Goal: Transaction & Acquisition: Purchase product/service

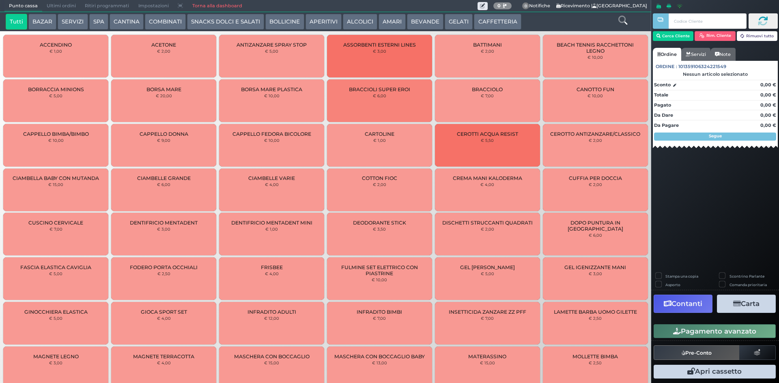
click at [504, 22] on button "CAFFETTERIA" at bounding box center [497, 22] width 47 height 16
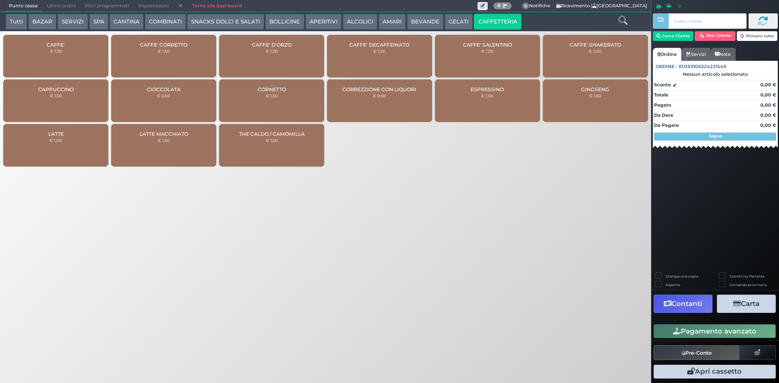
click at [65, 54] on div "CAFFE' € 1,20" at bounding box center [55, 56] width 105 height 43
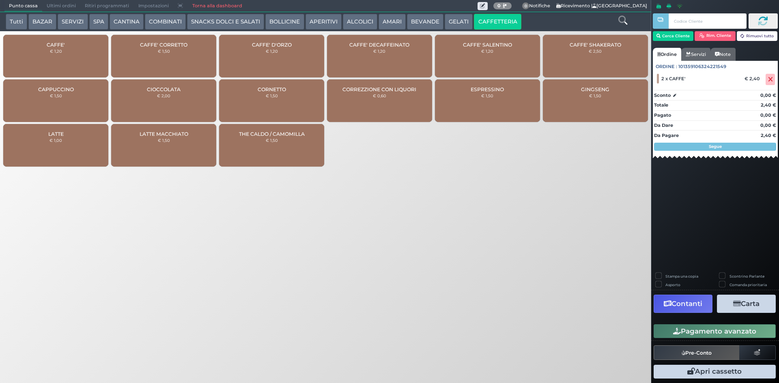
click at [720, 325] on button "Pagamento avanzato" at bounding box center [715, 332] width 122 height 14
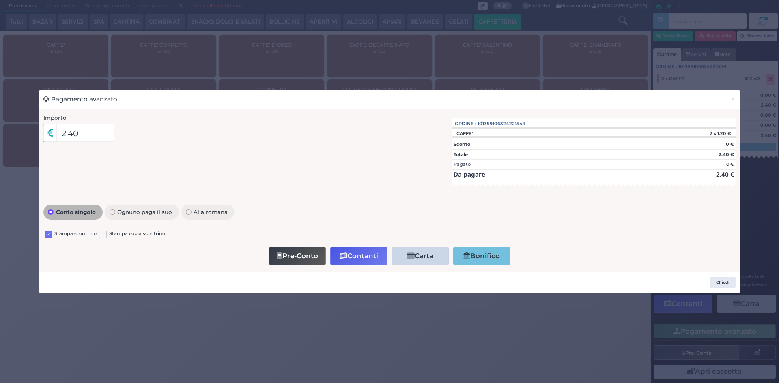
click at [51, 234] on label at bounding box center [49, 235] width 8 height 8
click at [0, 0] on input "checkbox" at bounding box center [0, 0] width 0 height 0
click at [370, 262] on button "Contanti" at bounding box center [358, 256] width 57 height 18
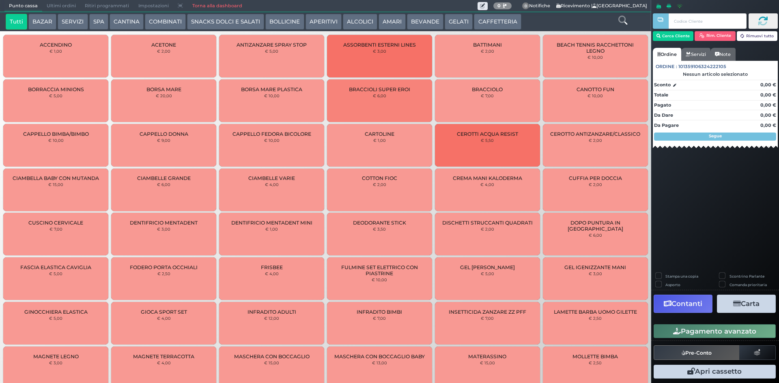
click at [68, 3] on span "Ultimi ordini" at bounding box center [61, 5] width 38 height 11
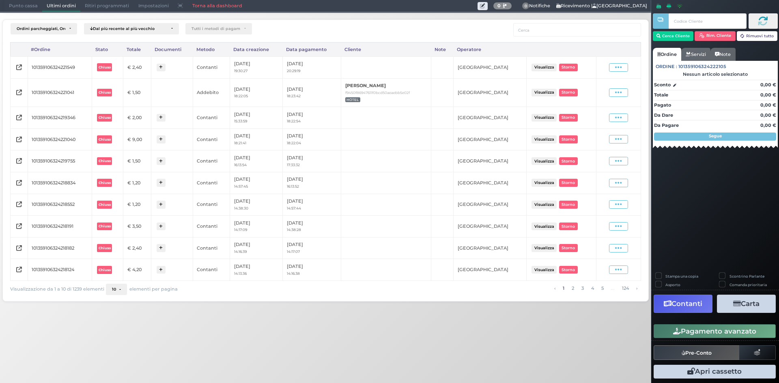
drag, startPoint x: 618, startPoint y: 64, endPoint x: 616, endPoint y: 70, distance: 5.9
click at [618, 64] on icon at bounding box center [618, 68] width 7 height 8
click at [594, 95] on span "Ristampa Pre-Conto" at bounding box center [599, 91] width 33 height 14
drag, startPoint x: 17, startPoint y: 6, endPoint x: 20, endPoint y: 3, distance: 4.3
click at [17, 6] on span "Punto cassa" at bounding box center [23, 5] width 38 height 11
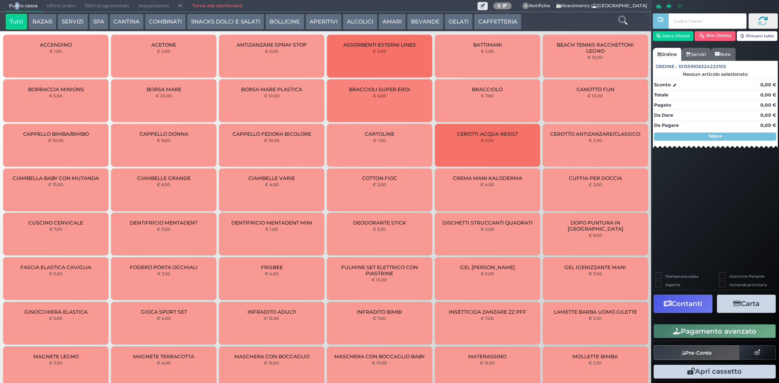
click at [477, 19] on button "CAFFETTERIA" at bounding box center [497, 22] width 47 height 16
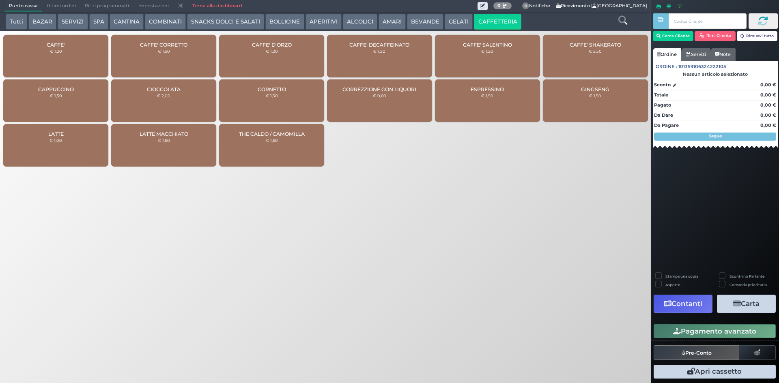
click at [177, 57] on div "CAFFE' CORRETTO € 1,50" at bounding box center [163, 56] width 105 height 43
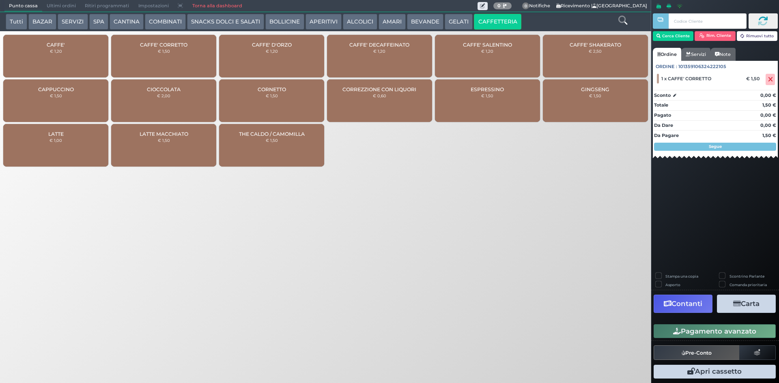
click at [664, 326] on button "Pagamento avanzato" at bounding box center [715, 332] width 122 height 14
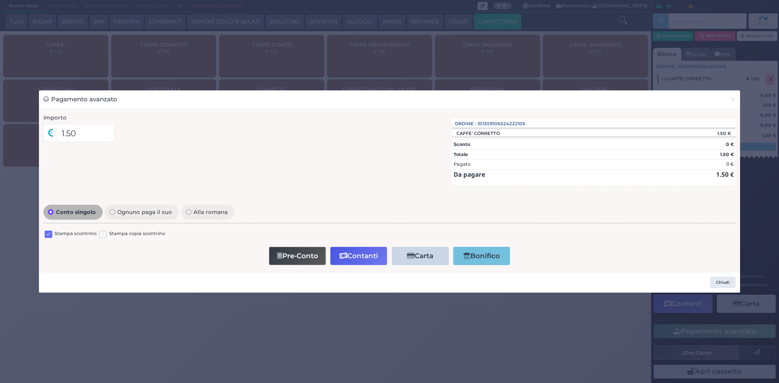
click at [48, 240] on div at bounding box center [49, 235] width 8 height 10
click at [48, 237] on label at bounding box center [49, 235] width 8 height 8
click at [0, 0] on input "checkbox" at bounding box center [0, 0] width 0 height 0
click at [359, 248] on button "Contanti" at bounding box center [358, 256] width 57 height 18
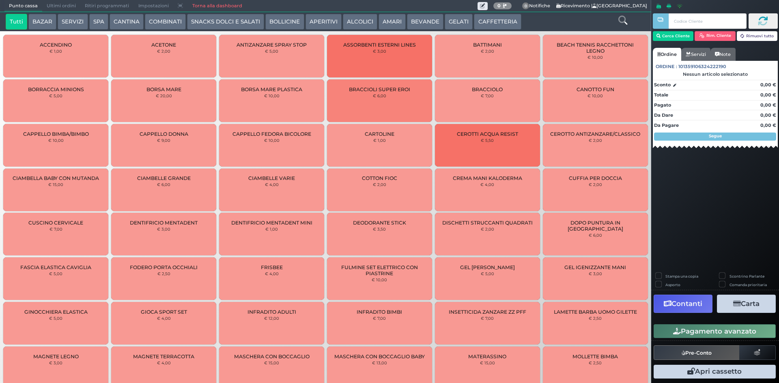
click at [59, 1] on span "Ultimi ordini" at bounding box center [61, 5] width 38 height 11
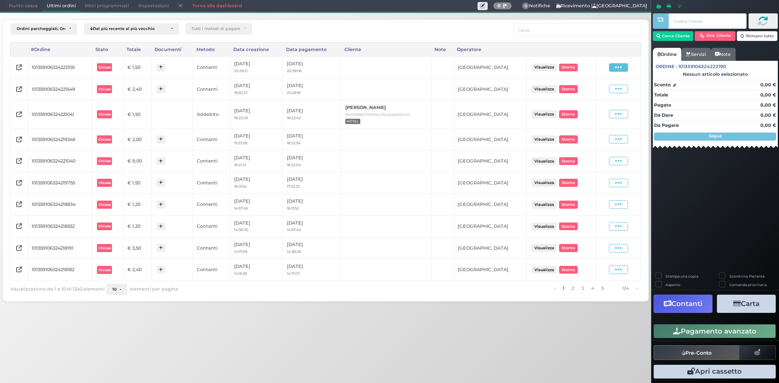
click at [627, 63] on span at bounding box center [618, 67] width 19 height 9
click at [602, 89] on span "Ristampa Pre-Conto" at bounding box center [599, 91] width 33 height 14
click at [14, 9] on span "Punto cassa" at bounding box center [23, 5] width 38 height 11
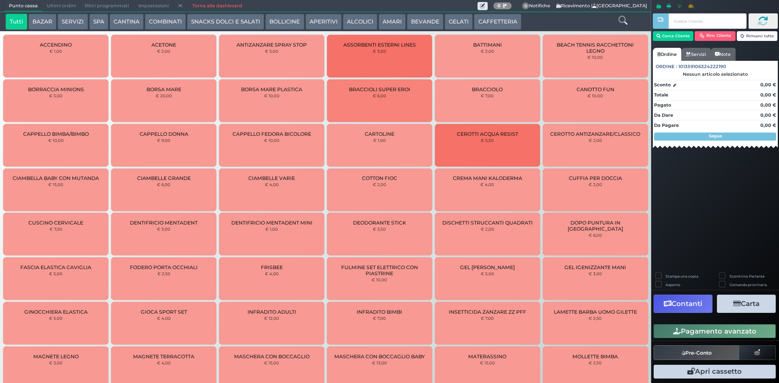
drag, startPoint x: 473, startPoint y: 24, endPoint x: 446, endPoint y: 33, distance: 29.1
click at [474, 25] on button "CAFFETTERIA" at bounding box center [497, 22] width 47 height 16
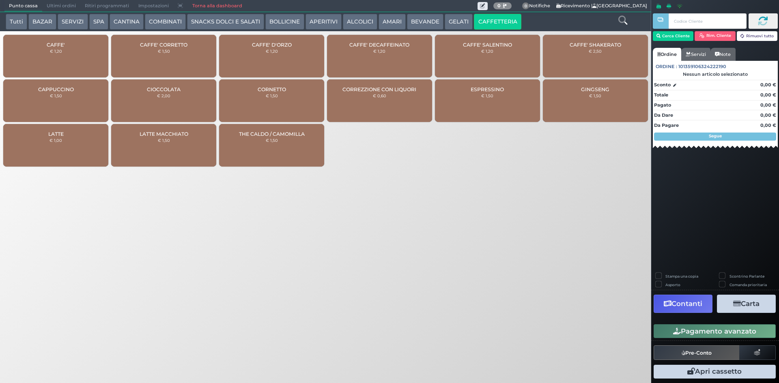
click at [36, 66] on div "CAFFE' € 1,20" at bounding box center [55, 56] width 105 height 43
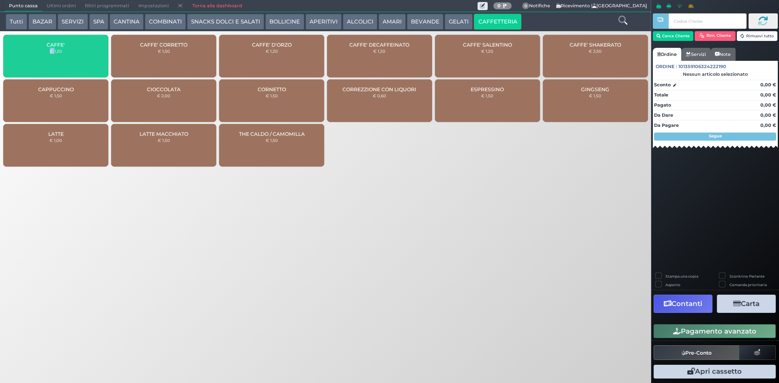
click at [36, 66] on div "CAFFE' € 1,20" at bounding box center [55, 56] width 105 height 43
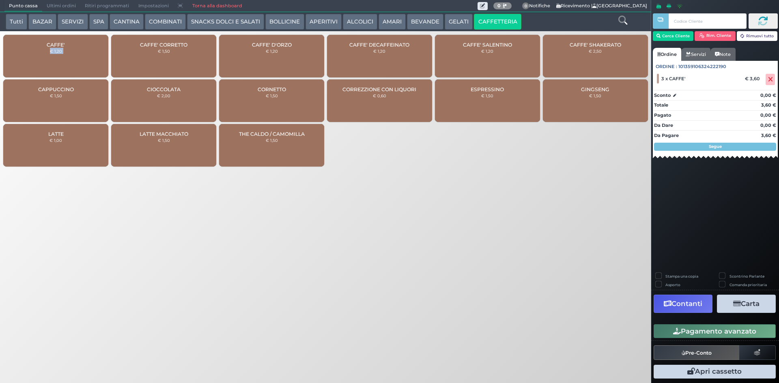
click at [712, 329] on button "Pagamento avanzato" at bounding box center [715, 332] width 122 height 14
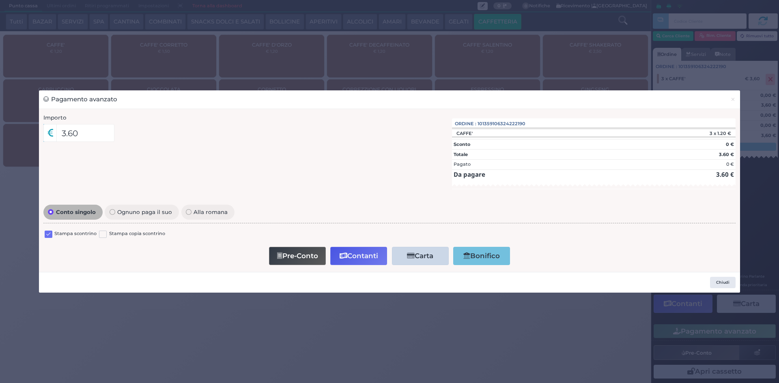
click at [46, 234] on label at bounding box center [49, 235] width 8 height 8
click at [0, 0] on input "checkbox" at bounding box center [0, 0] width 0 height 0
click at [370, 262] on button "Contanti" at bounding box center [358, 256] width 57 height 18
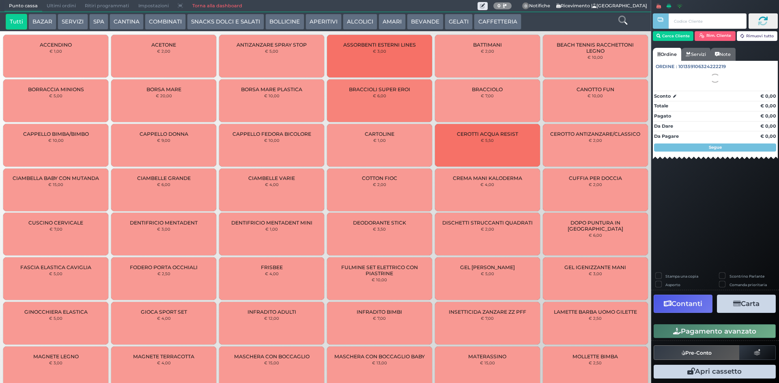
click at [68, 4] on span "Ultimi ordini" at bounding box center [61, 5] width 38 height 11
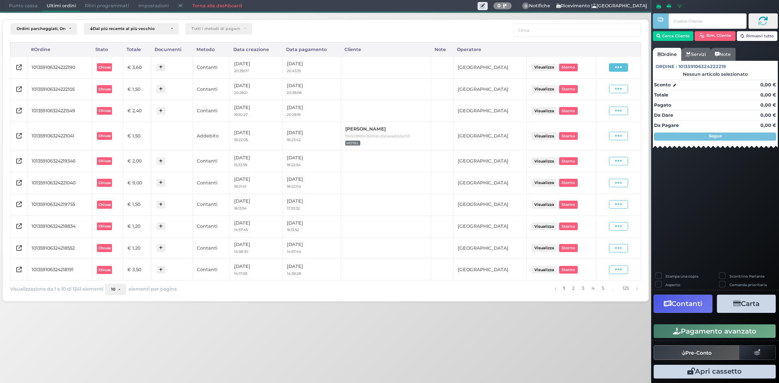
click at [624, 68] on span at bounding box center [618, 67] width 19 height 9
click at [602, 92] on span "Ristampa Pre-Conto" at bounding box center [599, 91] width 33 height 14
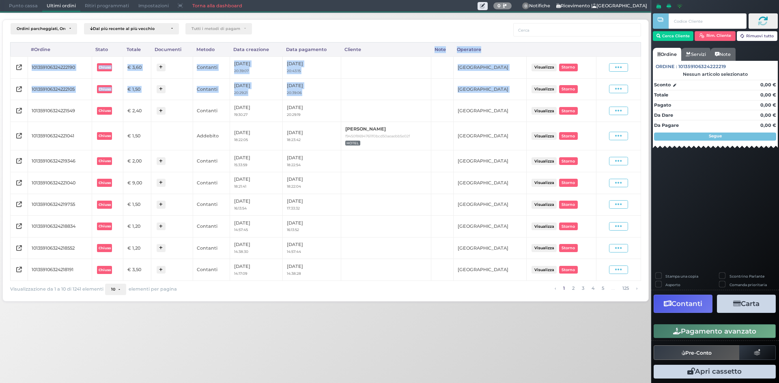
drag, startPoint x: 585, startPoint y: 95, endPoint x: 405, endPoint y: 42, distance: 187.6
click at [405, 43] on table "#Ordine Stato Totale Documenti Metodo Data creazione Data pagamento Cliente Not…" at bounding box center [325, 161] width 630 height 239
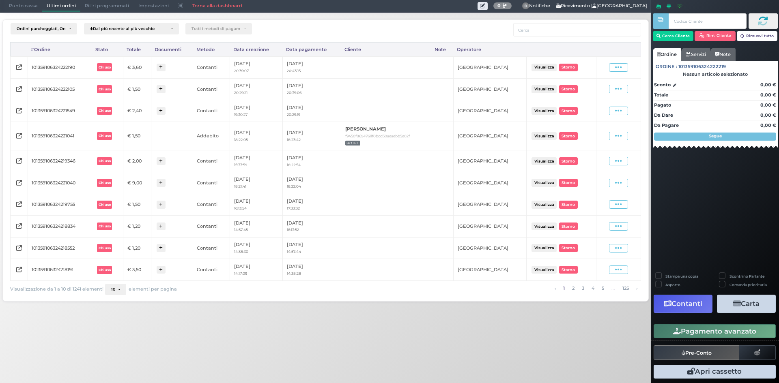
click at [397, 23] on div "Ordini parcheggiati, Ordini aperti, Ordini chiusi Dal più recente al più vecchi…" at bounding box center [220, 29] width 429 height 13
click at [14, 3] on span "Punto cassa" at bounding box center [23, 5] width 38 height 11
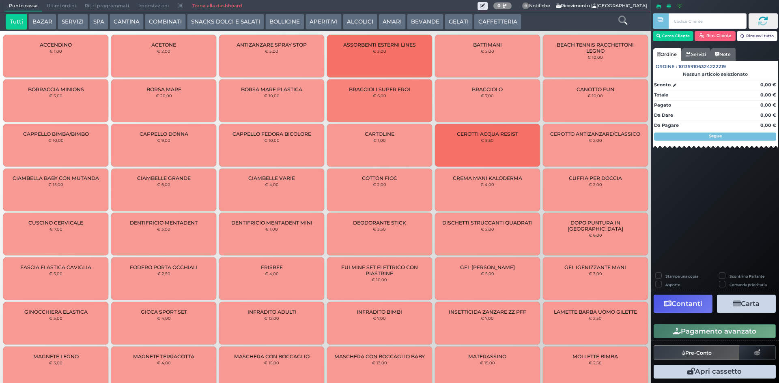
click at [58, 6] on span "Ultimi ordini" at bounding box center [61, 5] width 38 height 11
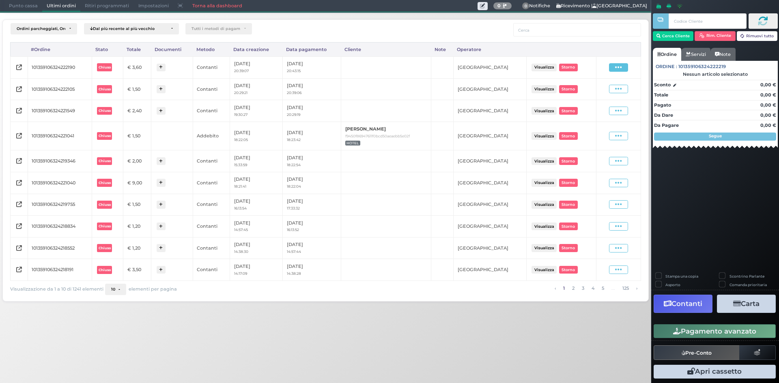
click at [617, 66] on icon at bounding box center [618, 68] width 7 height 8
click at [604, 88] on span "Ristampa Pre-Conto" at bounding box center [599, 91] width 33 height 14
click at [619, 67] on icon at bounding box center [618, 68] width 7 height 8
click at [581, 90] on icon at bounding box center [578, 91] width 4 height 4
click at [19, 6] on span "Punto cassa" at bounding box center [23, 5] width 38 height 11
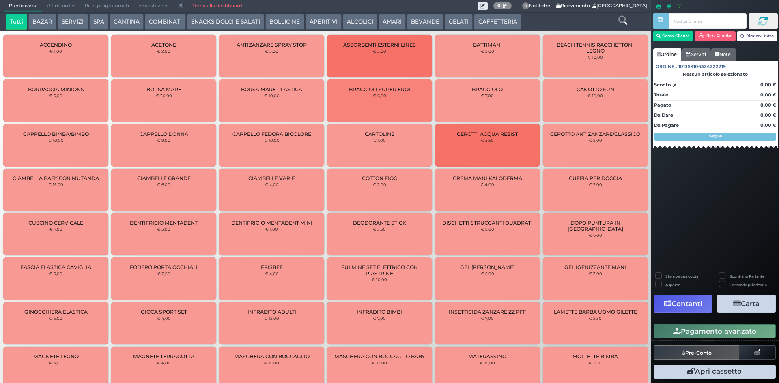
drag, startPoint x: 496, startPoint y: 17, endPoint x: 478, endPoint y: 18, distance: 17.9
click at [496, 16] on button "CAFFETTERIA" at bounding box center [497, 22] width 47 height 16
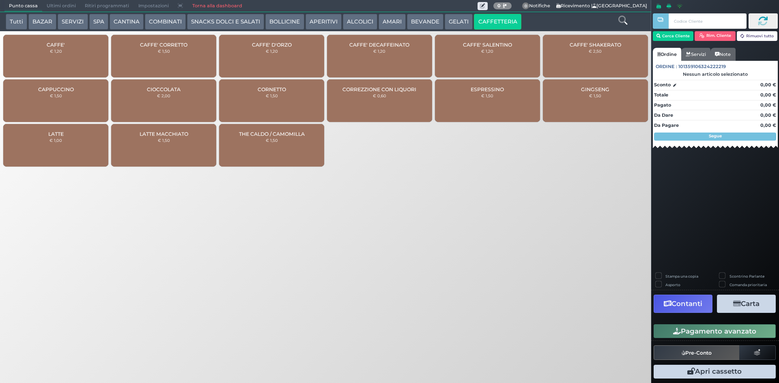
click at [88, 44] on div "CAFFE' € 1,20" at bounding box center [55, 56] width 105 height 43
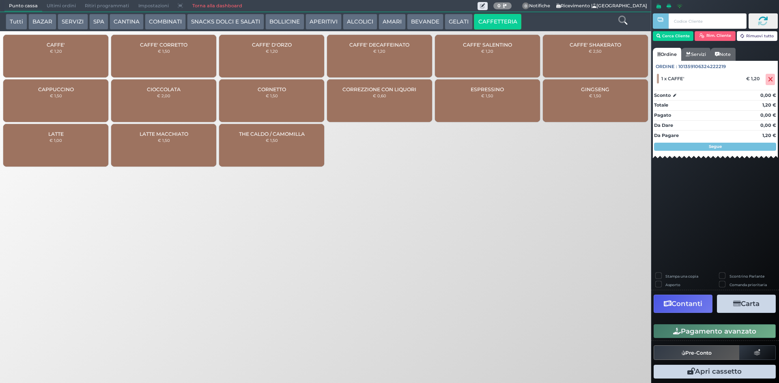
click at [684, 331] on button "Pagamento avanzato" at bounding box center [715, 332] width 122 height 14
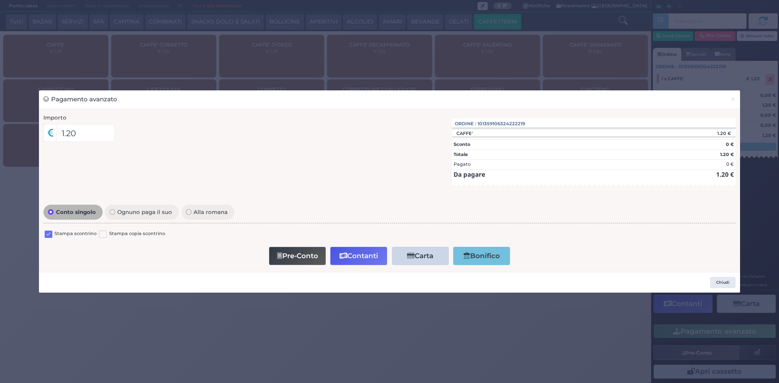
click at [51, 232] on label at bounding box center [49, 235] width 8 height 8
click at [0, 0] on input "checkbox" at bounding box center [0, 0] width 0 height 0
click at [362, 256] on button "Contanti" at bounding box center [358, 256] width 57 height 18
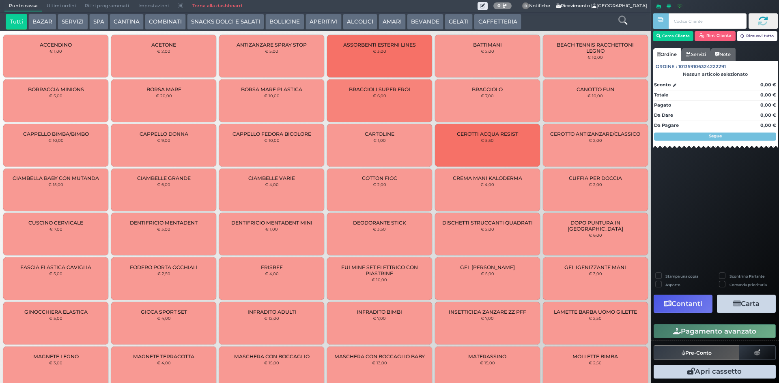
click at [73, 2] on span "Ultimi ordini" at bounding box center [61, 5] width 38 height 11
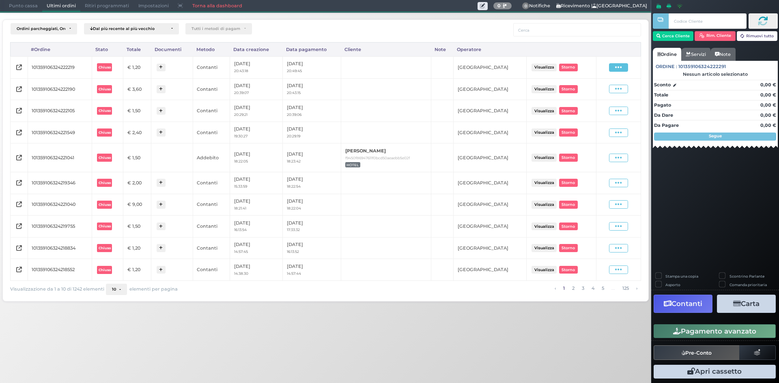
click at [614, 66] on span at bounding box center [618, 67] width 19 height 9
click at [601, 95] on ul "Visualizza Ristampa Pre-Conto Storno" at bounding box center [596, 91] width 45 height 43
click at [618, 65] on icon at bounding box center [618, 68] width 7 height 8
click at [592, 87] on span "Ristampa Pre-Conto" at bounding box center [599, 91] width 33 height 14
click at [30, 5] on span "Punto cassa" at bounding box center [23, 5] width 38 height 11
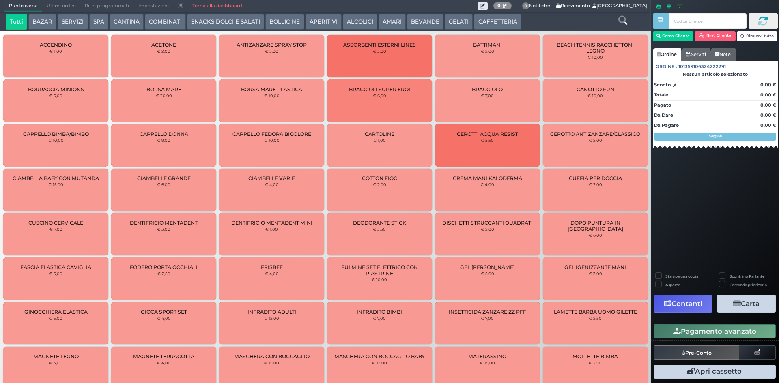
drag, startPoint x: 496, startPoint y: 22, endPoint x: 431, endPoint y: 33, distance: 65.4
click at [495, 22] on button "CAFFETTERIA" at bounding box center [497, 22] width 47 height 16
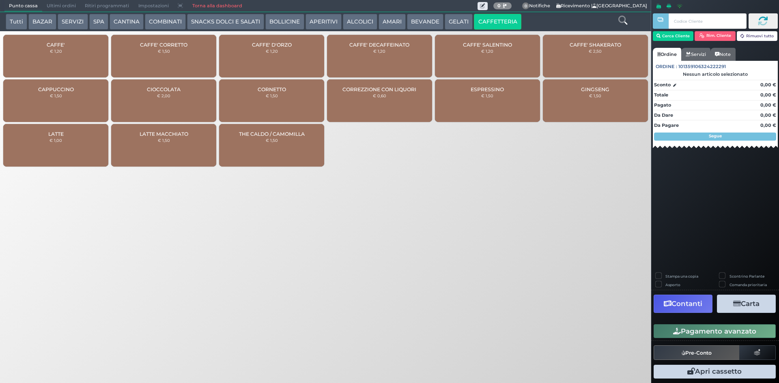
click at [44, 49] on div "CAFFE' € 1,20" at bounding box center [55, 56] width 105 height 43
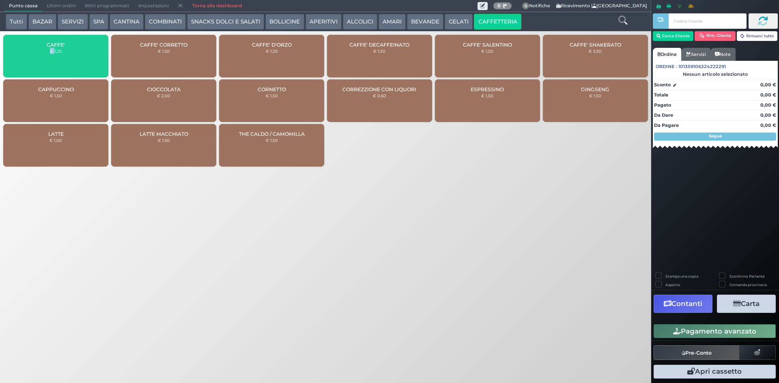
click at [44, 49] on div "CAFFE' € 1,20" at bounding box center [55, 56] width 105 height 43
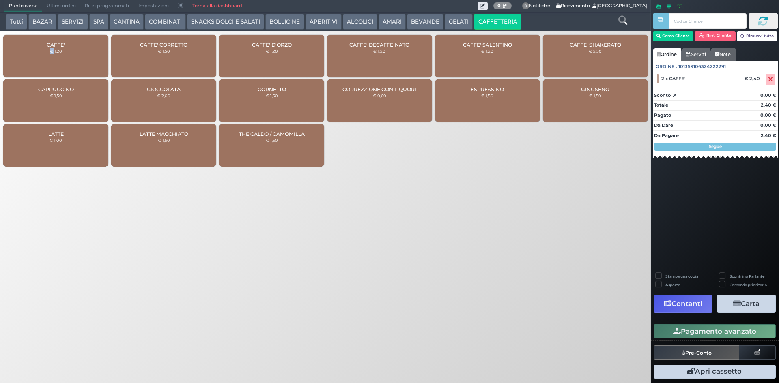
click at [693, 339] on div "Pagamento avanzato" at bounding box center [715, 332] width 128 height 18
click at [697, 329] on button "Pagamento avanzato" at bounding box center [715, 332] width 122 height 14
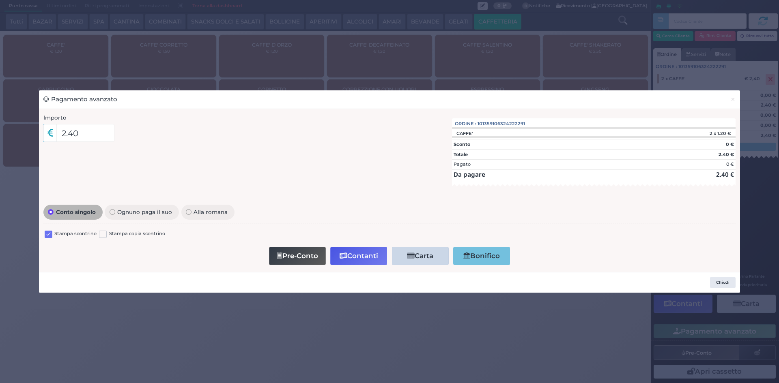
click at [48, 237] on label at bounding box center [49, 235] width 8 height 8
click at [0, 0] on input "checkbox" at bounding box center [0, 0] width 0 height 0
click at [366, 258] on button "Contanti" at bounding box center [358, 256] width 57 height 18
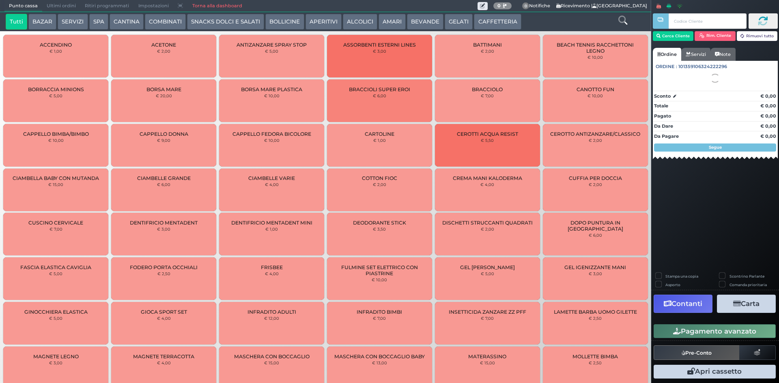
click at [53, 2] on span "Ultimi ordini" at bounding box center [61, 5] width 38 height 11
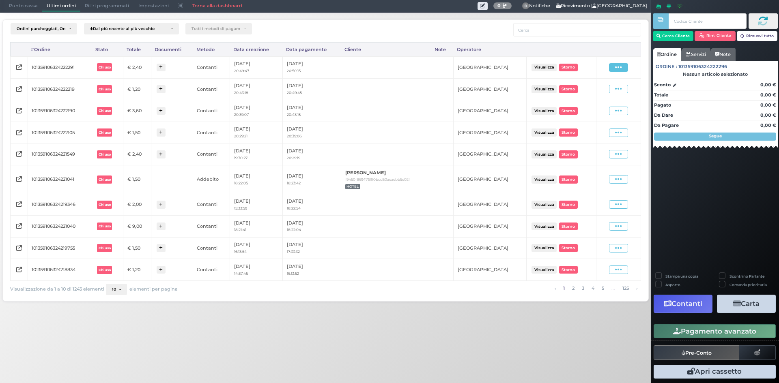
click at [615, 64] on span at bounding box center [618, 67] width 19 height 9
click at [601, 93] on span "Ristampa Pre-Conto" at bounding box center [599, 91] width 33 height 14
click at [27, 4] on span "Punto cassa" at bounding box center [23, 5] width 38 height 11
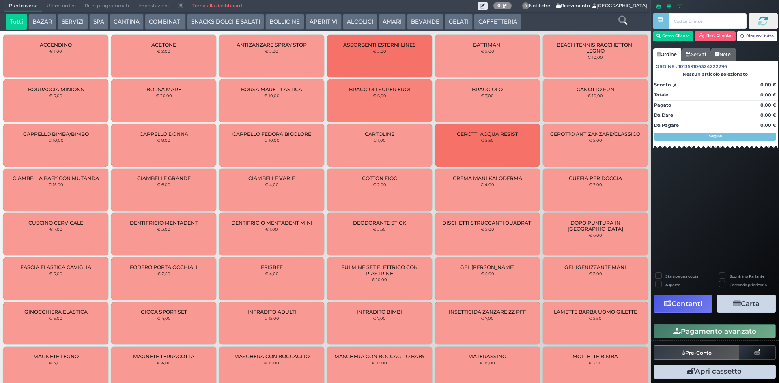
click at [497, 25] on button "CAFFETTERIA" at bounding box center [497, 22] width 47 height 16
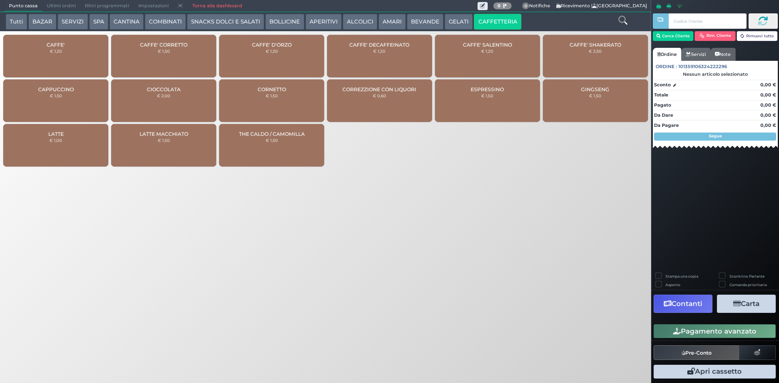
click at [55, 0] on span "Ultimi ordini" at bounding box center [61, 5] width 38 height 11
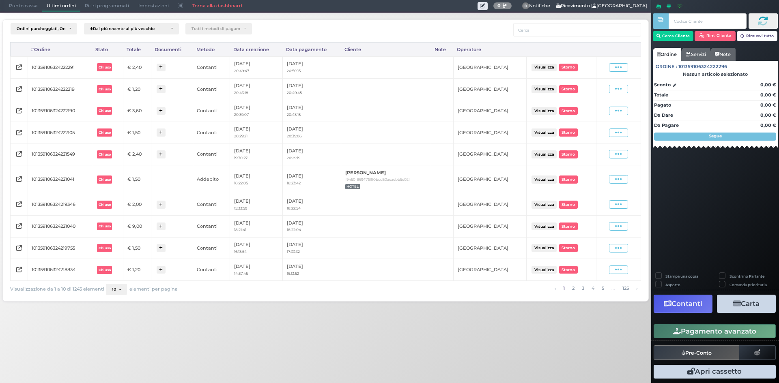
click at [618, 69] on icon at bounding box center [618, 68] width 7 height 8
click at [608, 90] on span "Ristampa Pre-Conto" at bounding box center [599, 91] width 33 height 14
click at [28, 7] on span "Punto cassa" at bounding box center [23, 5] width 38 height 11
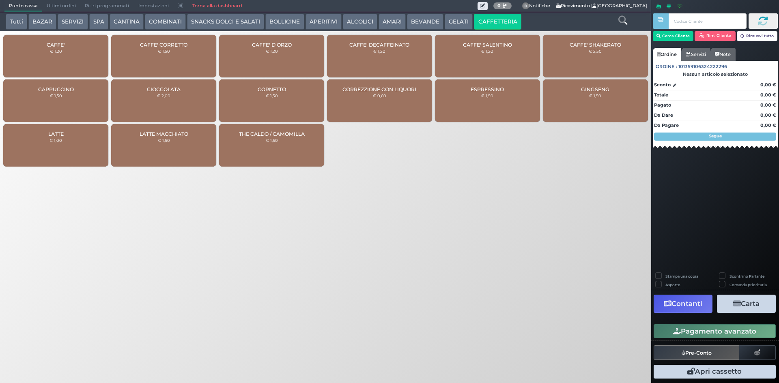
click at [64, 46] on span "CAFFE'" at bounding box center [56, 45] width 18 height 6
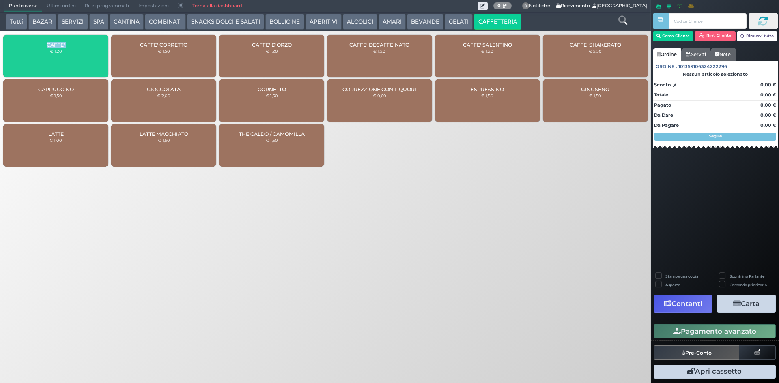
click at [64, 46] on span "CAFFE'" at bounding box center [56, 45] width 18 height 6
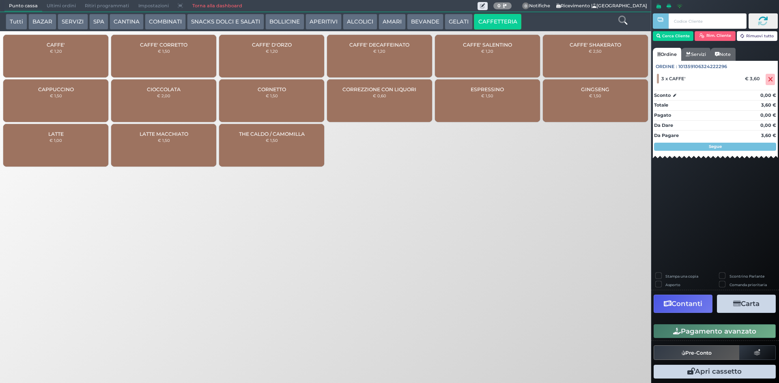
click at [553, 237] on div "Punto cassa Mappa Ultimi ordini Delivery Ritiri programmati Impostazioni Torna …" at bounding box center [389, 191] width 779 height 383
click at [738, 327] on button "Pagamento avanzato" at bounding box center [715, 332] width 122 height 14
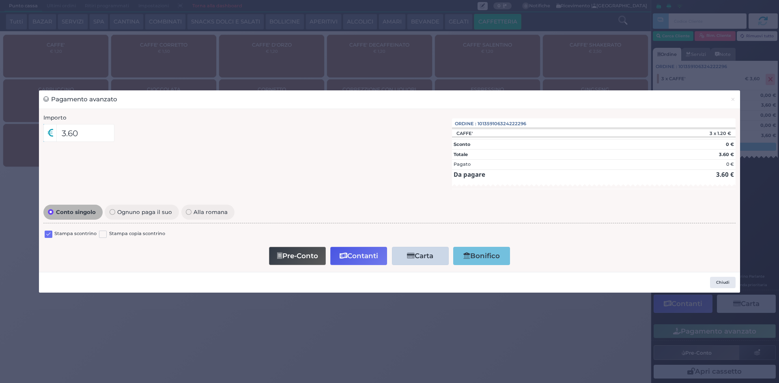
click at [50, 232] on div "Stampa scontrino" at bounding box center [71, 235] width 52 height 10
click at [50, 232] on label at bounding box center [49, 235] width 8 height 8
click at [0, 0] on input "checkbox" at bounding box center [0, 0] width 0 height 0
click at [348, 246] on div "Pre-Conto Contanti Carta Addebito Card cliente Bonifico" at bounding box center [390, 256] width 684 height 23
click at [349, 251] on button "Contanti" at bounding box center [358, 256] width 57 height 18
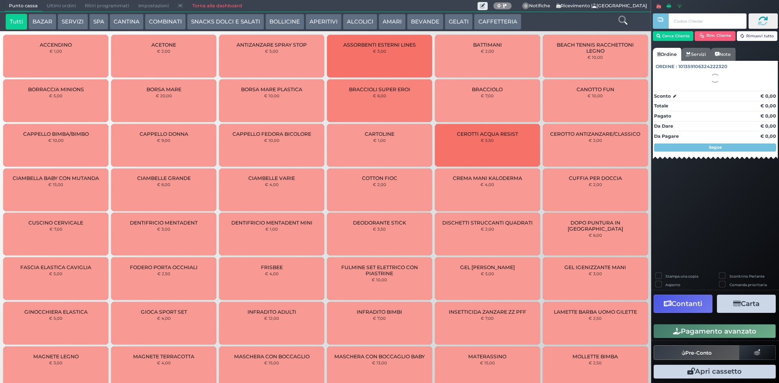
click at [58, 6] on span "Ultimi ordini" at bounding box center [61, 5] width 38 height 11
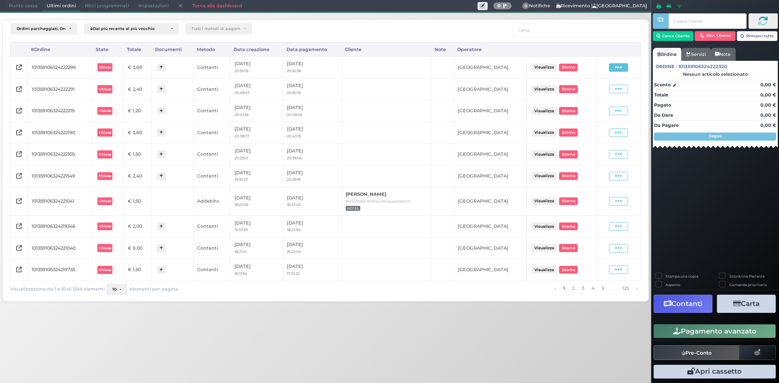
click at [622, 64] on icon at bounding box center [618, 68] width 7 height 8
click at [615, 86] on span "Ristampa Pre-Conto" at bounding box center [599, 91] width 33 height 14
click at [21, 5] on span "Punto cassa" at bounding box center [23, 5] width 38 height 11
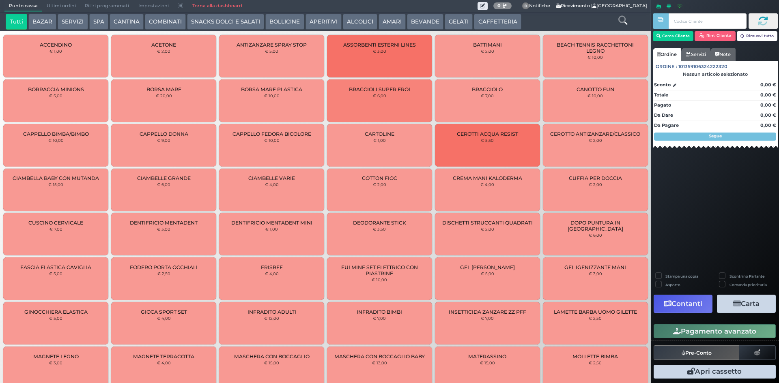
click at [499, 21] on button "CAFFETTERIA" at bounding box center [497, 22] width 47 height 16
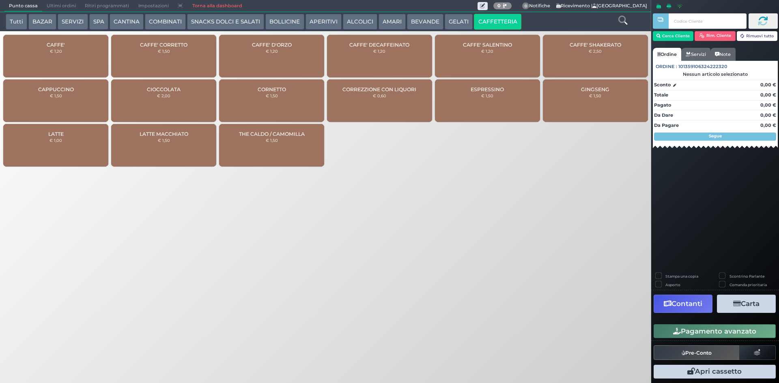
click at [60, 38] on div "CAFFE' € 1,20" at bounding box center [55, 56] width 105 height 43
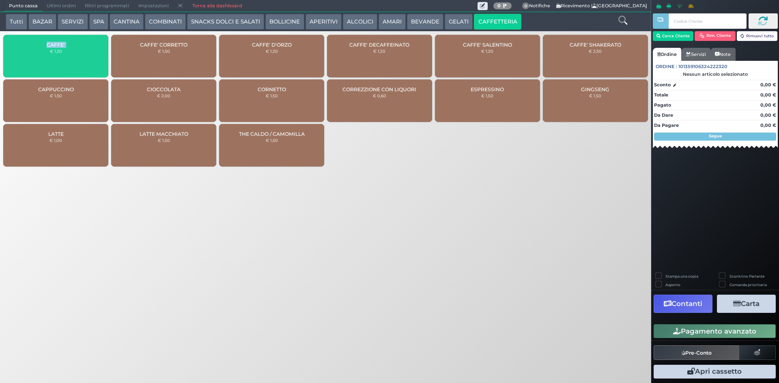
drag, startPoint x: 60, startPoint y: 38, endPoint x: 59, endPoint y: 49, distance: 11.0
click at [60, 42] on div "CAFFE' € 1,20" at bounding box center [55, 56] width 105 height 43
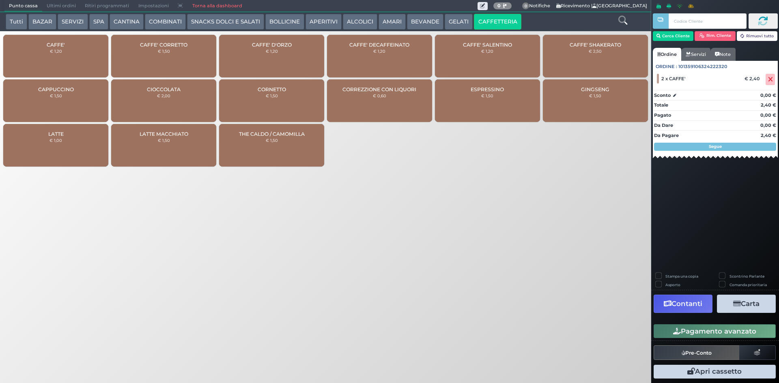
click at [59, 50] on small "€ 1,20" at bounding box center [56, 51] width 12 height 5
click at [153, 57] on div "CAFFE' CORRETTO € 1,50" at bounding box center [163, 56] width 105 height 43
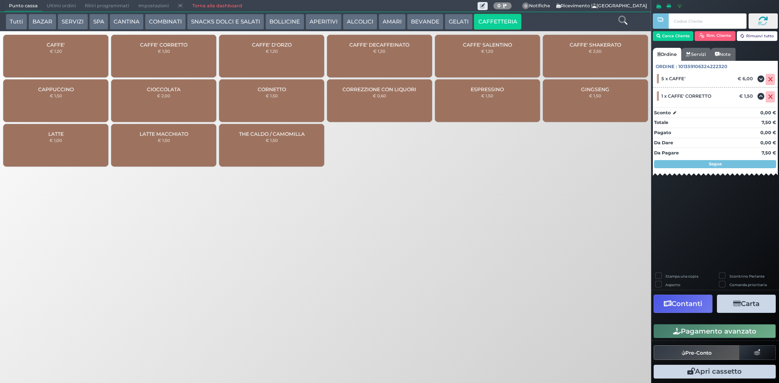
click at [720, 330] on button "Pagamento avanzato" at bounding box center [715, 332] width 122 height 14
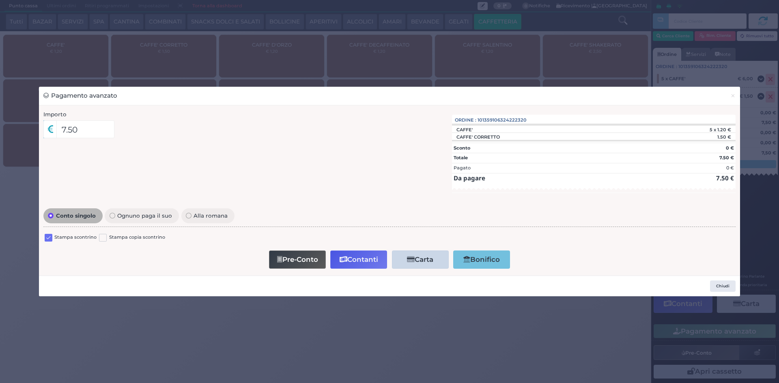
drag, startPoint x: 49, startPoint y: 237, endPoint x: 73, endPoint y: 237, distance: 24.3
click at [48, 237] on label at bounding box center [49, 238] width 8 height 8
click at [0, 0] on input "checkbox" at bounding box center [0, 0] width 0 height 0
click at [355, 251] on button "Contanti" at bounding box center [358, 260] width 57 height 18
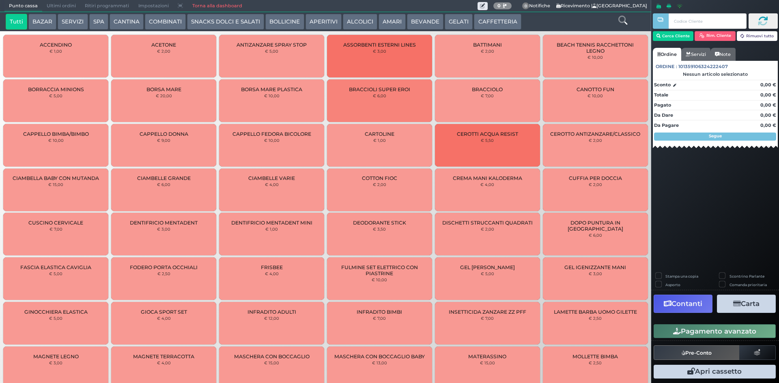
click at [67, 4] on span "Ultimi ordini" at bounding box center [61, 5] width 38 height 11
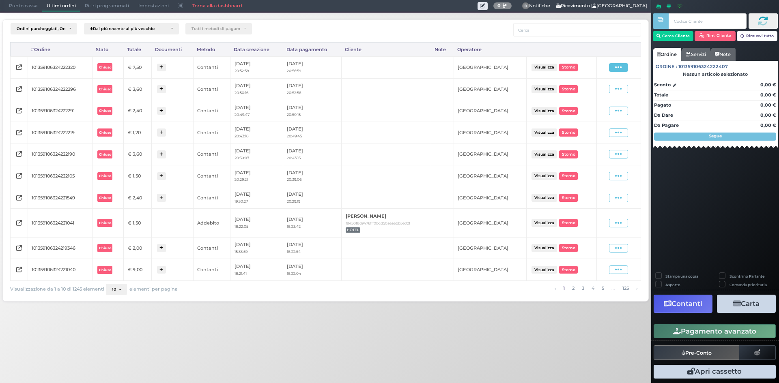
click at [619, 67] on icon at bounding box center [618, 68] width 7 height 8
click at [597, 91] on span "Ristampa Pre-Conto" at bounding box center [599, 91] width 33 height 14
drag, startPoint x: 19, startPoint y: 6, endPoint x: 43, endPoint y: 3, distance: 23.7
click at [20, 4] on span "Punto cassa" at bounding box center [23, 5] width 38 height 11
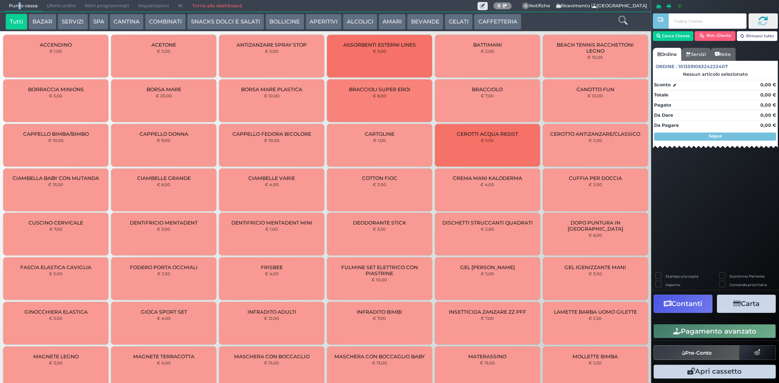
click at [494, 20] on button "CAFFETTERIA" at bounding box center [497, 22] width 47 height 16
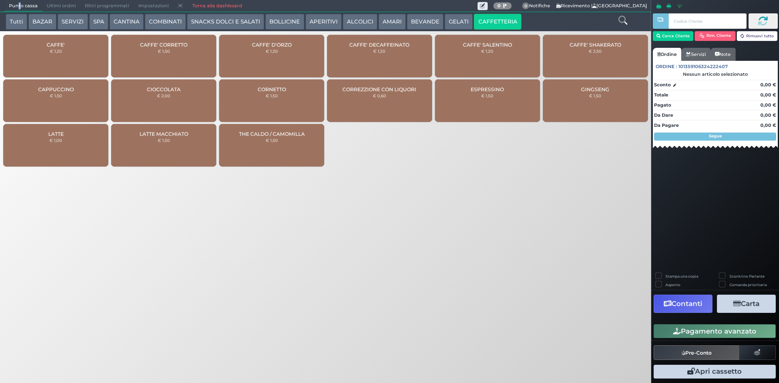
click at [402, 20] on button "AMARI" at bounding box center [392, 22] width 27 height 16
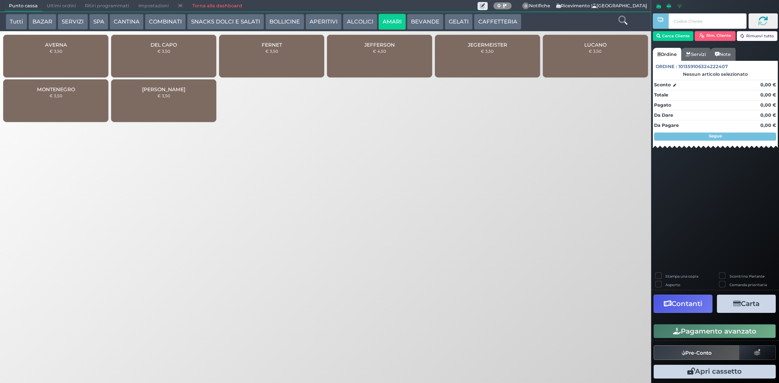
click at [84, 109] on div "MONTENEGRO € 3,50" at bounding box center [55, 101] width 105 height 43
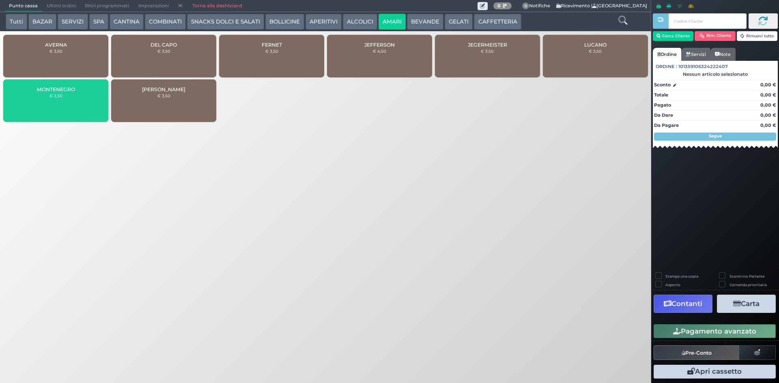
click at [84, 109] on div "MONTENEGRO € 3,50" at bounding box center [55, 101] width 105 height 43
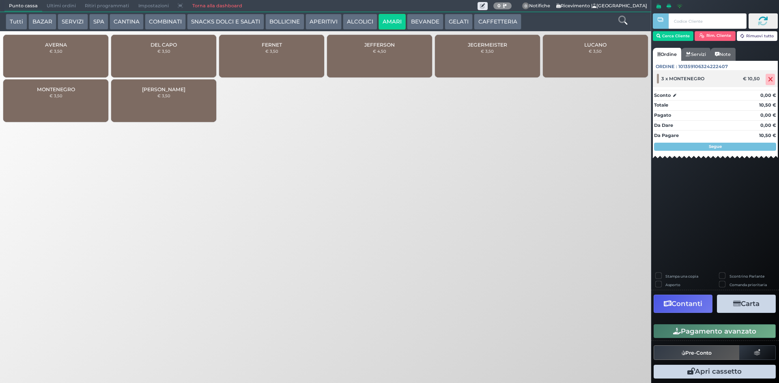
click at [769, 80] on icon at bounding box center [770, 80] width 5 height 0
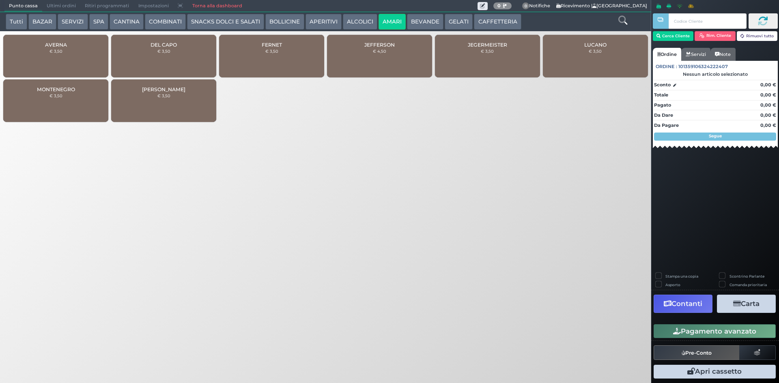
click at [83, 106] on div "MONTENEGRO € 3,50" at bounding box center [55, 101] width 105 height 43
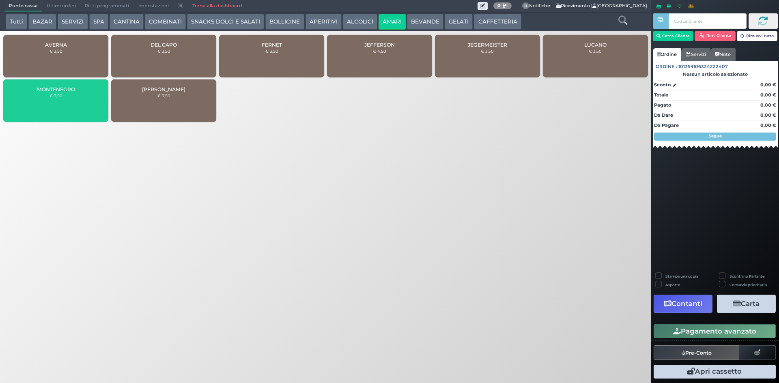
click at [83, 106] on div "MONTENEGRO € 3,50" at bounding box center [55, 101] width 105 height 43
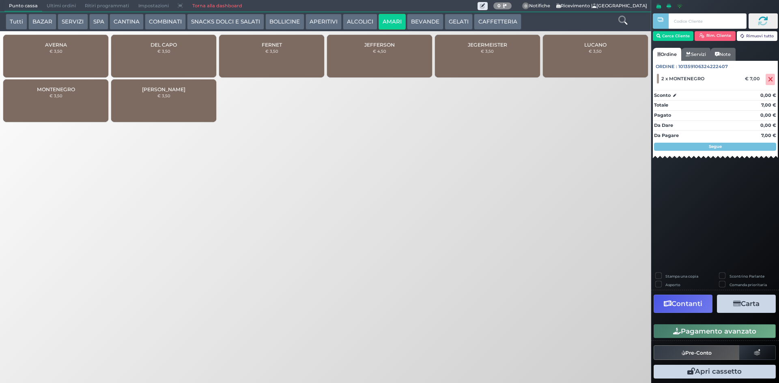
click at [488, 26] on button "CAFFETTERIA" at bounding box center [497, 22] width 47 height 16
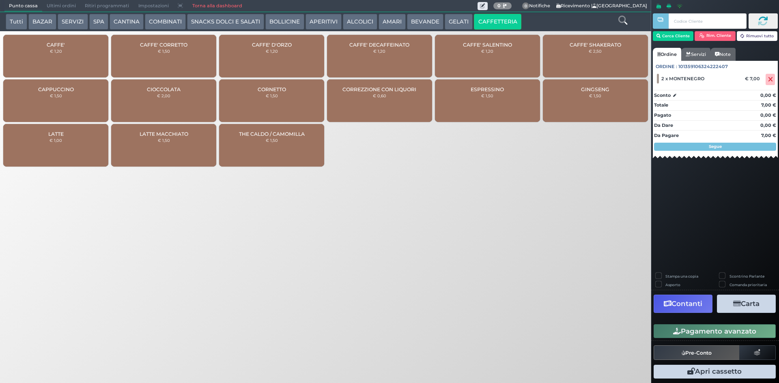
click at [76, 61] on div "CAFFE' € 1,20" at bounding box center [55, 56] width 105 height 43
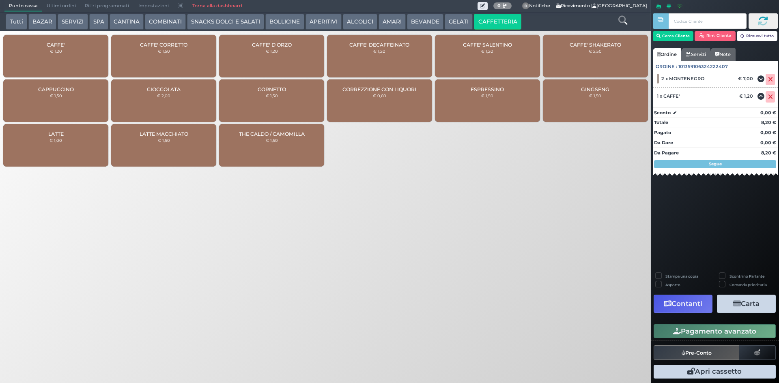
click at [665, 275] on label "Stampa una copia" at bounding box center [681, 276] width 33 height 5
checkbox input "true"
click at [749, 308] on button "Carta" at bounding box center [746, 304] width 59 height 18
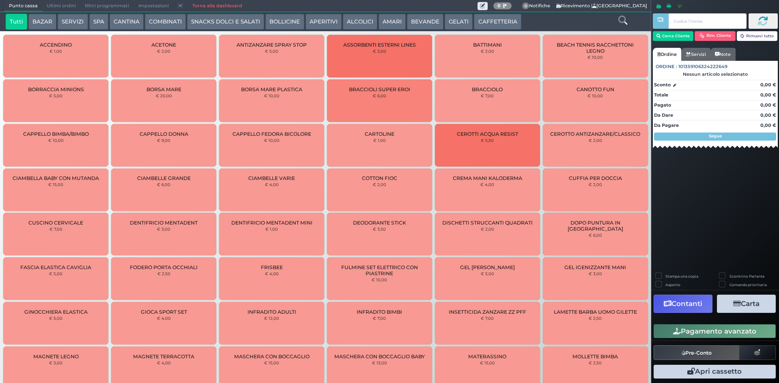
click at [498, 26] on button "CAFFETTERIA" at bounding box center [497, 22] width 47 height 16
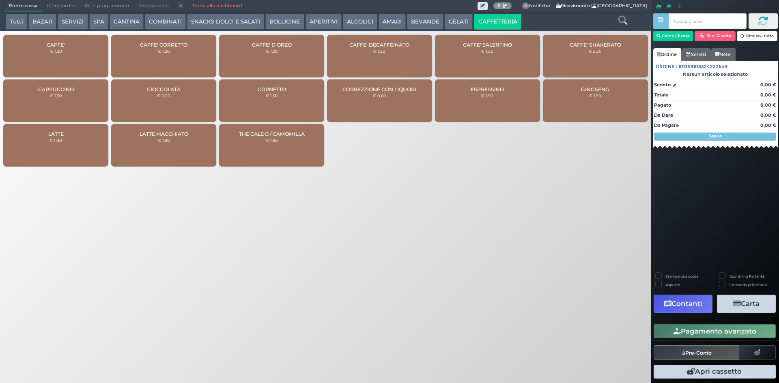
drag, startPoint x: 89, startPoint y: 47, endPoint x: 239, endPoint y: 101, distance: 159.0
click at [88, 47] on div "CAFFE' € 1,20" at bounding box center [55, 56] width 105 height 43
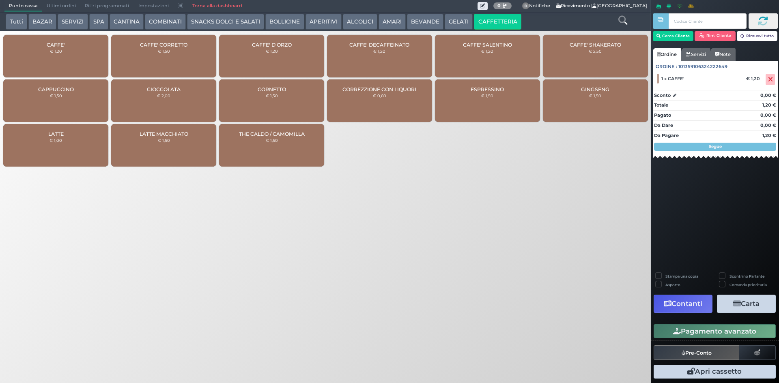
drag, startPoint x: 686, startPoint y: 331, endPoint x: 418, endPoint y: 305, distance: 269.8
click at [686, 330] on button "Pagamento avanzato" at bounding box center [715, 332] width 122 height 14
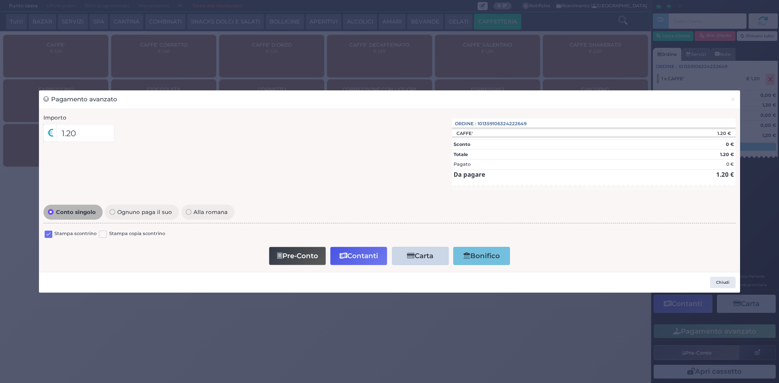
click at [47, 236] on label at bounding box center [49, 235] width 8 height 8
click at [0, 0] on input "checkbox" at bounding box center [0, 0] width 0 height 0
drag, startPoint x: 348, startPoint y: 253, endPoint x: 351, endPoint y: 270, distance: 17.2
click at [348, 262] on button "Contanti" at bounding box center [358, 256] width 57 height 18
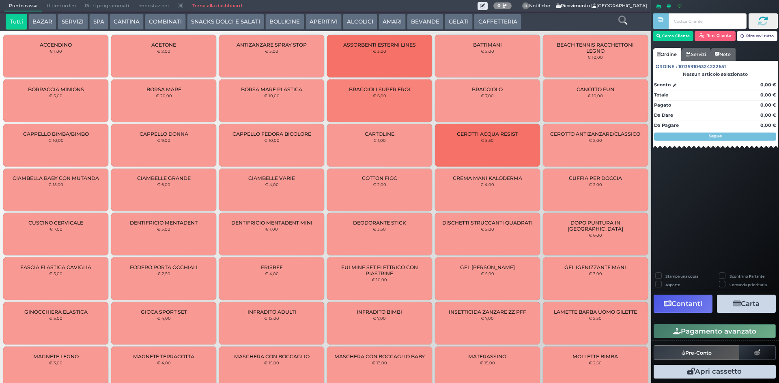
click at [48, 5] on span "Ultimi ordini" at bounding box center [61, 5] width 38 height 11
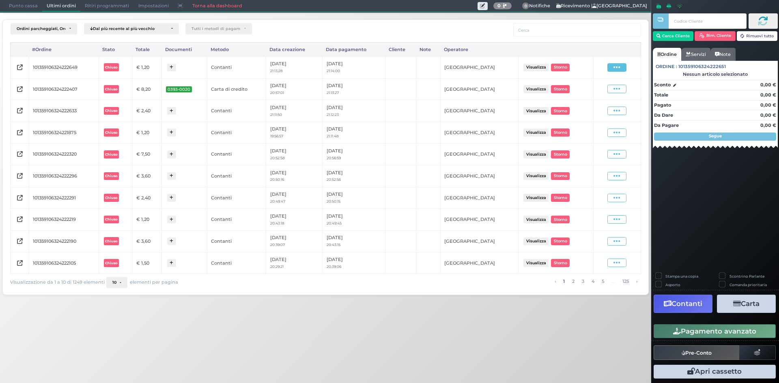
click at [618, 70] on icon at bounding box center [616, 68] width 7 height 8
click at [604, 92] on span "Ristampa Pre-Conto" at bounding box center [597, 91] width 33 height 14
click at [27, 10] on span "Punto cassa" at bounding box center [23, 5] width 38 height 11
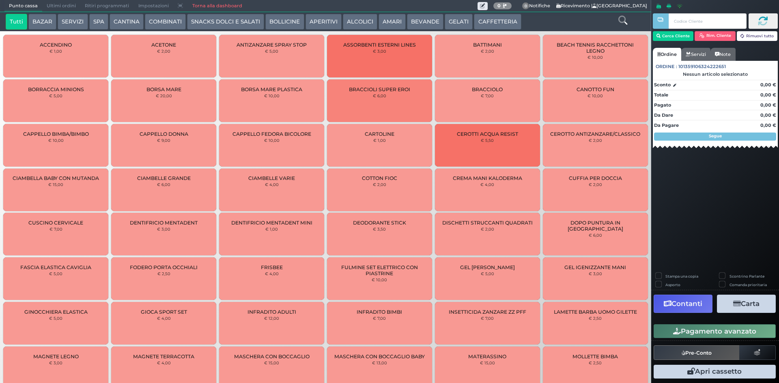
click at [514, 26] on button "CAFFETTERIA" at bounding box center [497, 22] width 47 height 16
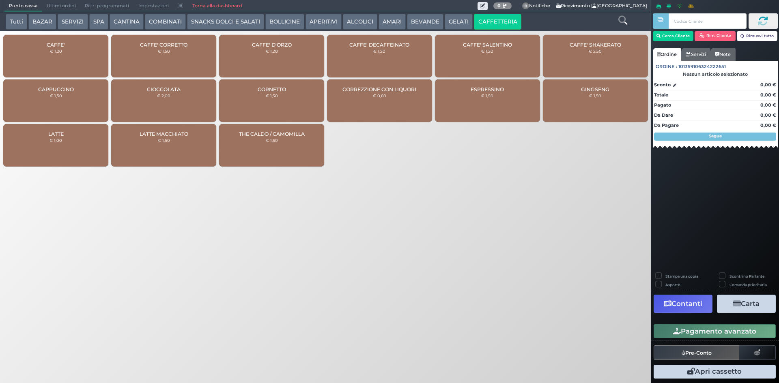
click at [173, 64] on div "CAFFE' CORRETTO € 1,50" at bounding box center [163, 56] width 105 height 43
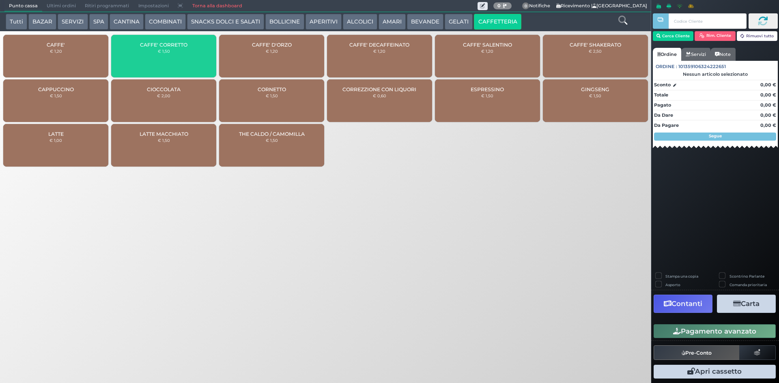
click at [36, 62] on div "CAFFE' € 1,20" at bounding box center [55, 56] width 105 height 43
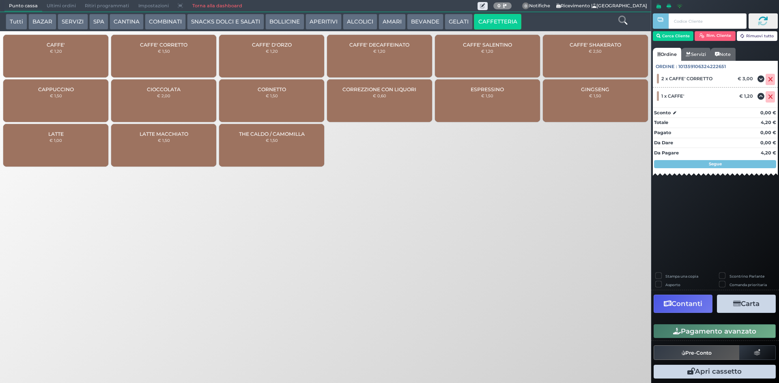
click at [700, 327] on button "Pagamento avanzato" at bounding box center [715, 332] width 122 height 14
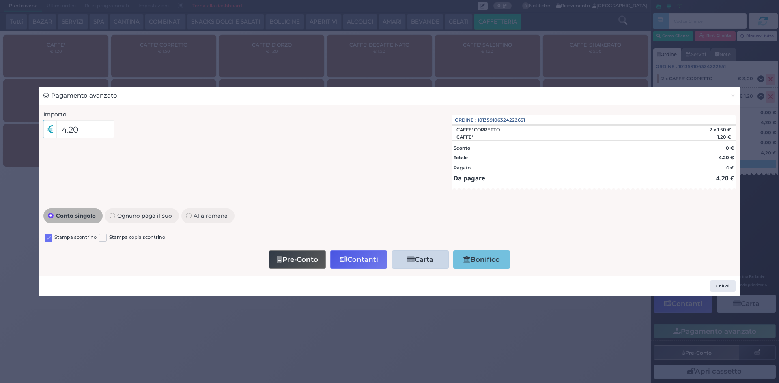
click at [48, 237] on label at bounding box center [49, 238] width 8 height 8
click at [0, 0] on input "checkbox" at bounding box center [0, 0] width 0 height 0
click at [365, 254] on button "Contanti" at bounding box center [358, 260] width 57 height 18
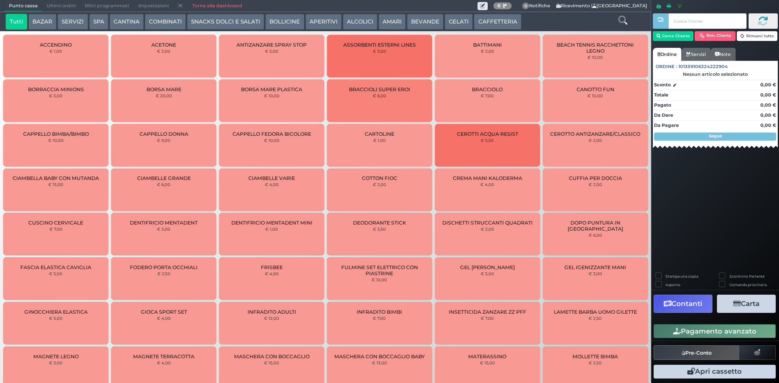
click at [56, 7] on span "Ultimi ordini" at bounding box center [61, 5] width 38 height 11
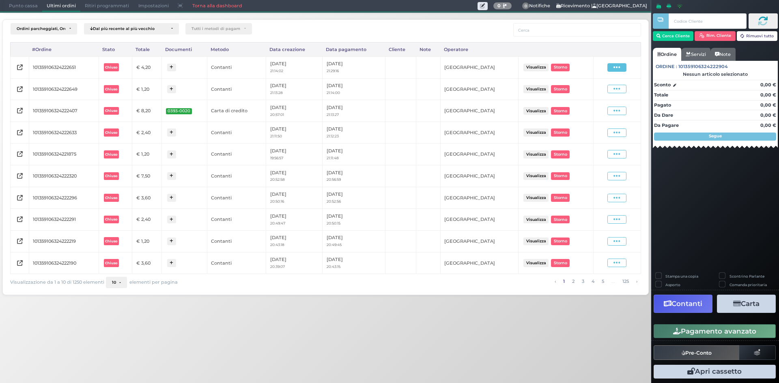
click at [620, 67] on icon at bounding box center [616, 68] width 7 height 8
click at [599, 87] on span "Ristampa Pre-Conto" at bounding box center [597, 91] width 33 height 14
click at [28, 7] on span "Punto cassa" at bounding box center [23, 5] width 38 height 11
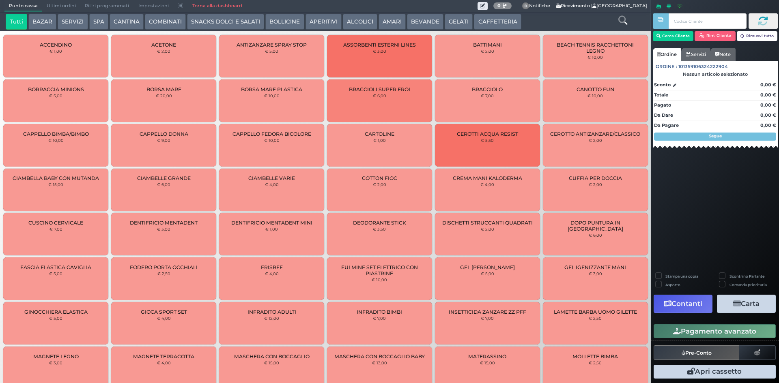
click at [510, 25] on button "CAFFETTERIA" at bounding box center [497, 22] width 47 height 16
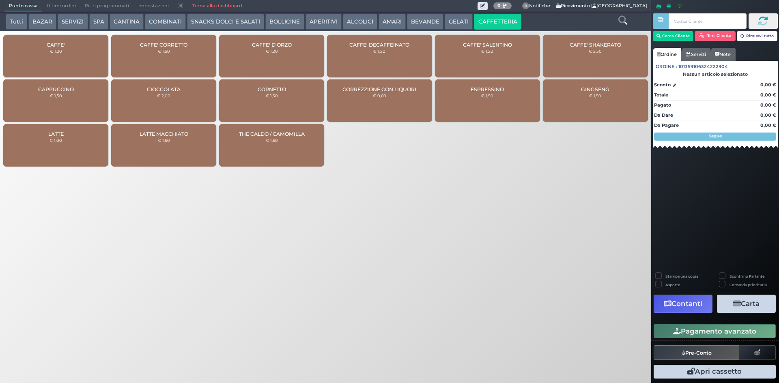
click at [174, 53] on div "CAFFE' CORRETTO € 1,50" at bounding box center [163, 56] width 105 height 43
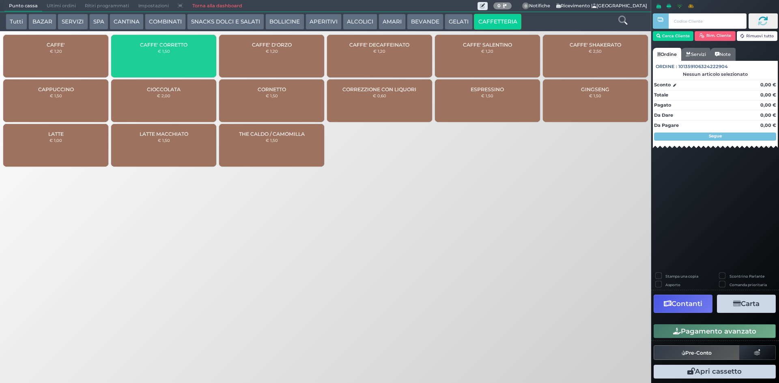
click at [174, 52] on div "CAFFE' CORRETTO € 1,50" at bounding box center [163, 56] width 105 height 43
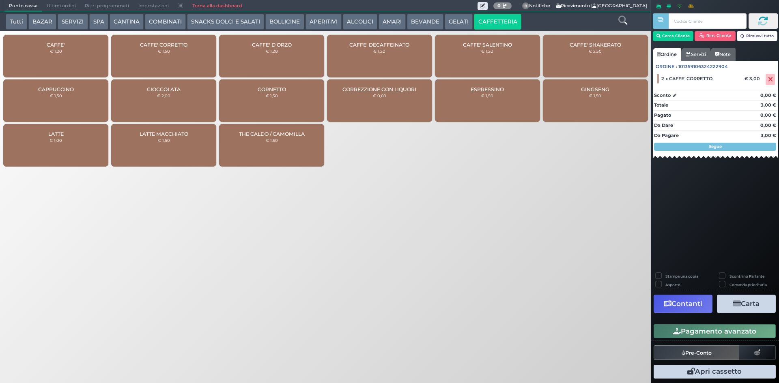
click at [719, 335] on button "Pagamento avanzato" at bounding box center [715, 332] width 122 height 14
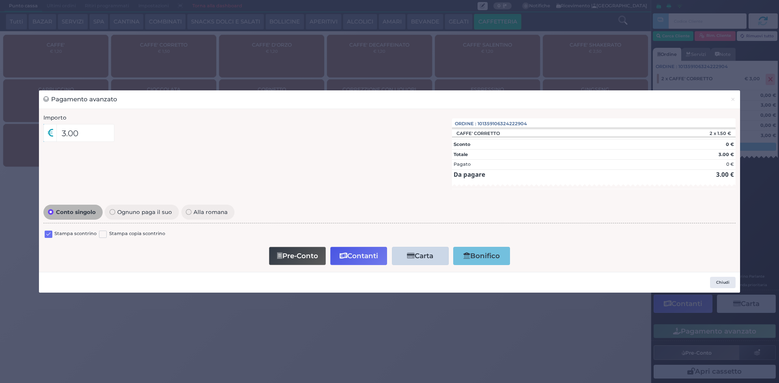
click at [49, 234] on label at bounding box center [49, 235] width 8 height 8
click at [0, 0] on input "checkbox" at bounding box center [0, 0] width 0 height 0
click at [357, 257] on button "Contanti" at bounding box center [358, 256] width 57 height 18
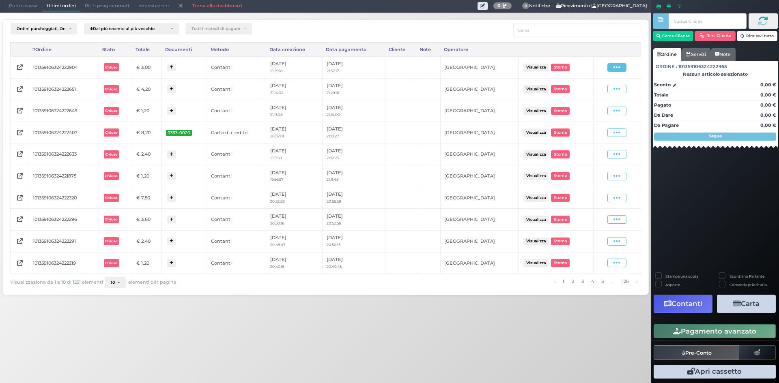
click at [615, 66] on icon at bounding box center [616, 68] width 7 height 8
click at [595, 95] on span "Ristampa Pre-Conto" at bounding box center [597, 91] width 33 height 14
